Goal: Find specific page/section: Find specific page/section

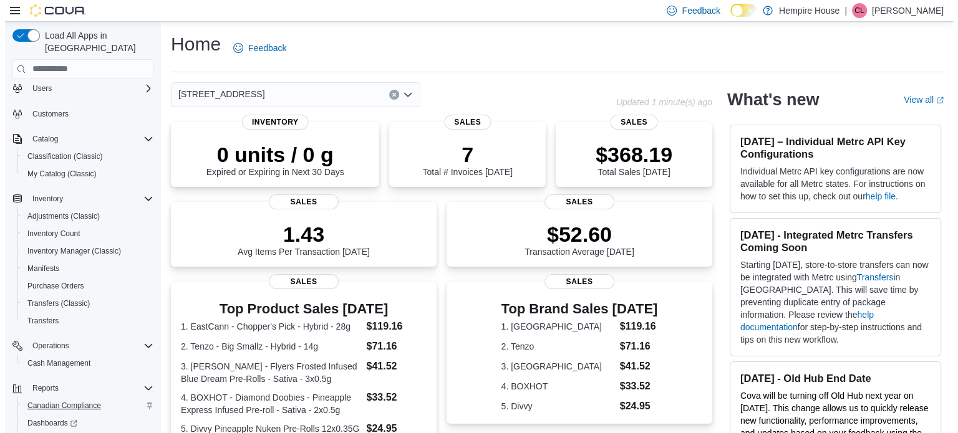
scroll to position [107, 0]
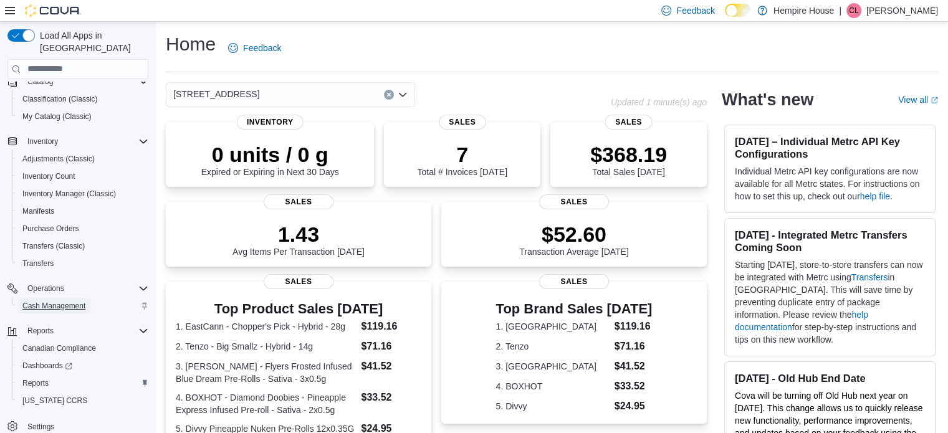
click at [65, 301] on span "Cash Management" at bounding box center [53, 306] width 63 height 10
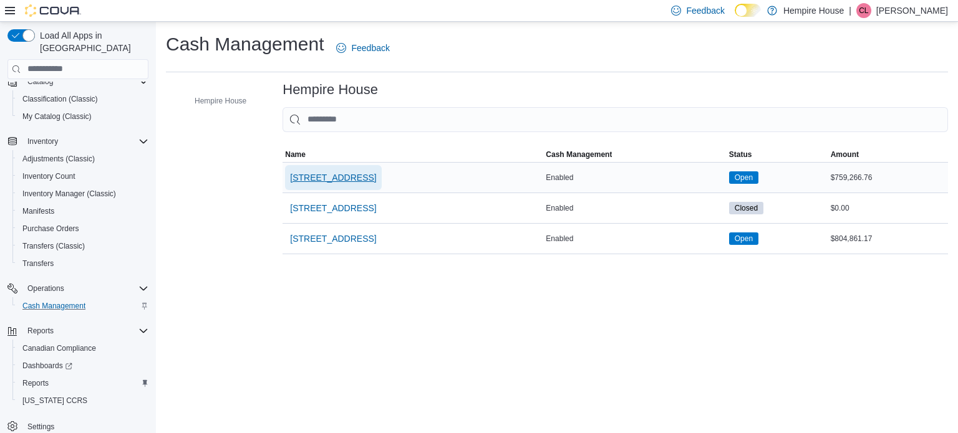
click at [324, 172] on span "[STREET_ADDRESS]" at bounding box center [333, 177] width 86 height 12
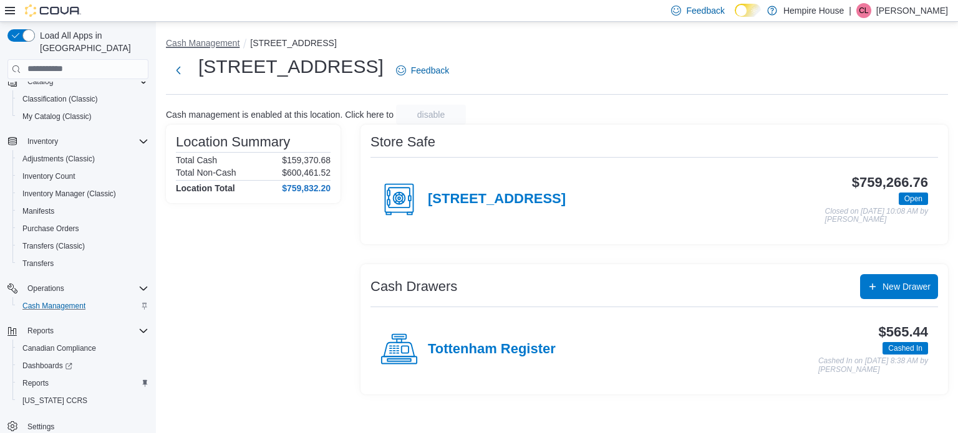
click at [210, 42] on button "Cash Management" at bounding box center [203, 43] width 74 height 10
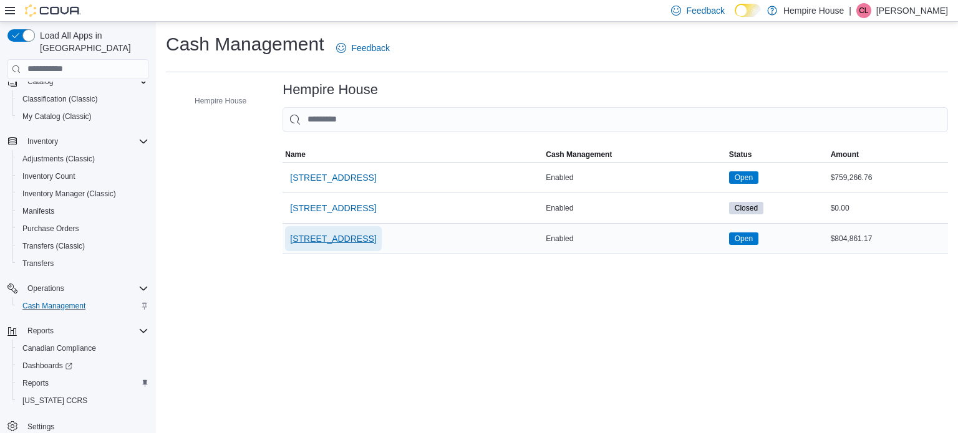
click at [335, 240] on span "[STREET_ADDRESS]" at bounding box center [333, 239] width 86 height 12
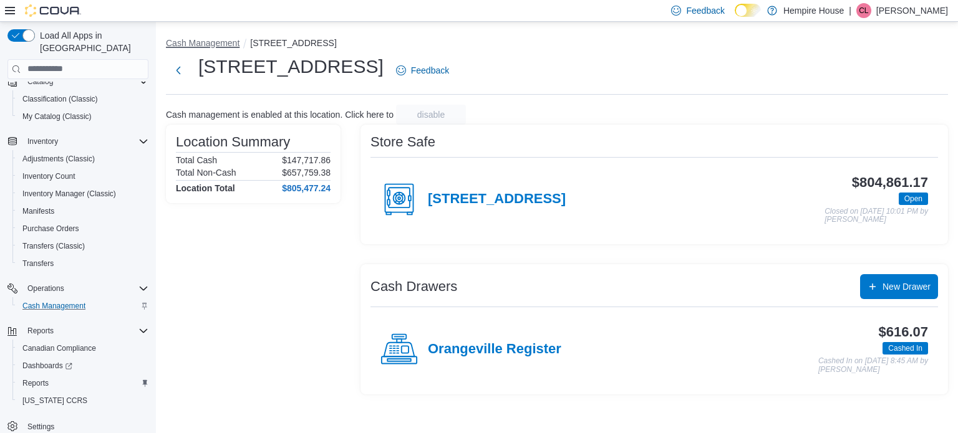
click at [189, 39] on button "Cash Management" at bounding box center [203, 43] width 74 height 10
